Goal: Information Seeking & Learning: Find specific fact

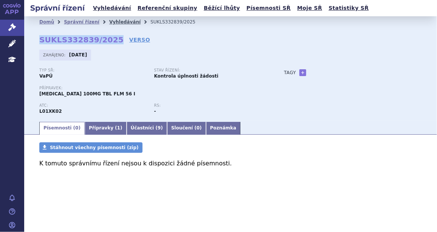
click at [115, 22] on link "Vyhledávání" at bounding box center [124, 21] width 31 height 5
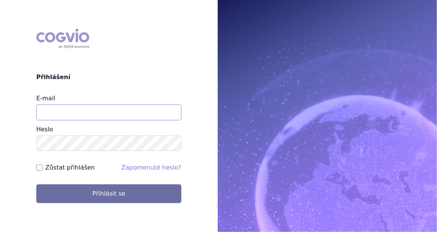
click at [75, 109] on input "E-mail" at bounding box center [108, 112] width 145 height 16
type input "jan.j.krivsky@gsk.com"
click at [39, 167] on input "Zůstat přihlášen" at bounding box center [39, 168] width 6 height 6
checkbox input "true"
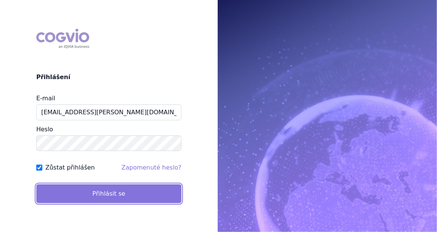
click at [86, 189] on button "Přihlásit se" at bounding box center [108, 193] width 145 height 19
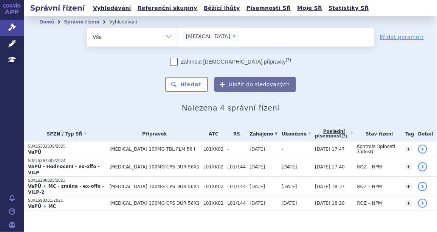
click at [232, 35] on span "×" at bounding box center [234, 36] width 5 height 5
click at [178, 35] on select "Zejula" at bounding box center [178, 36] width 0 height 19
select select
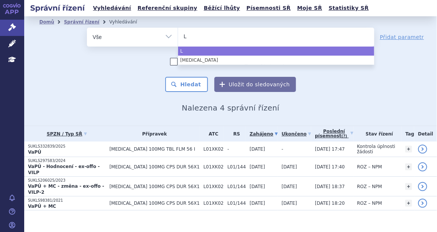
type input "Ly"
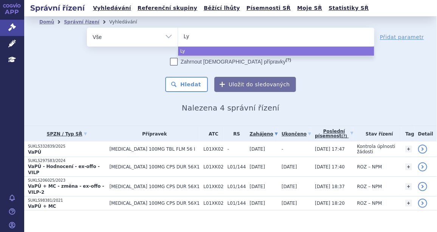
type input "Lyn"
type input "Lynpa"
type input "Lynpar"
type input "Lynparz"
type input "Lynparza"
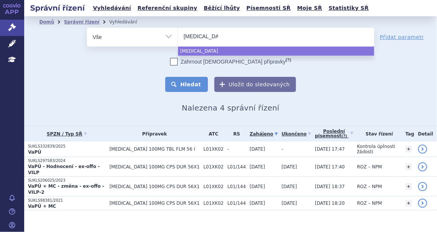
select select "Lynparza"
click at [188, 87] on button "Hledat" at bounding box center [186, 84] width 43 height 15
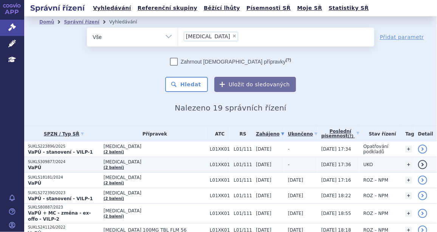
click at [54, 160] on p "SUKLS309877/2024" at bounding box center [64, 161] width 72 height 5
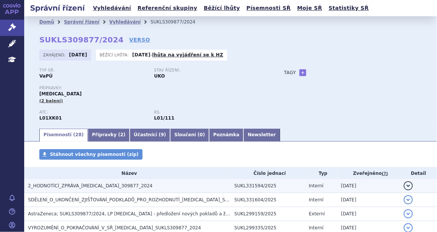
click at [58, 186] on span "2_HODNOTÍCÍ_ZPRÁVA_[MEDICAL_DATA]_309877_2024" at bounding box center [90, 185] width 125 height 5
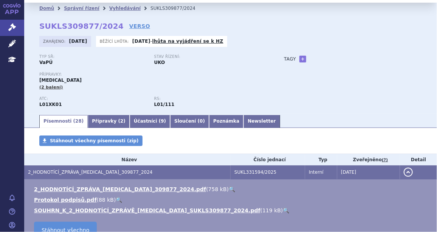
scroll to position [57, 0]
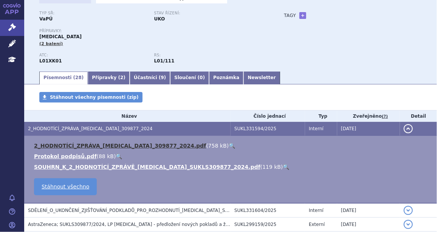
click at [78, 148] on link "2_HODNOTÍCÍ_ZPRÁVA_[MEDICAL_DATA]_309877_2024.pdf" at bounding box center [120, 146] width 172 height 6
